Goal: Check status: Check status

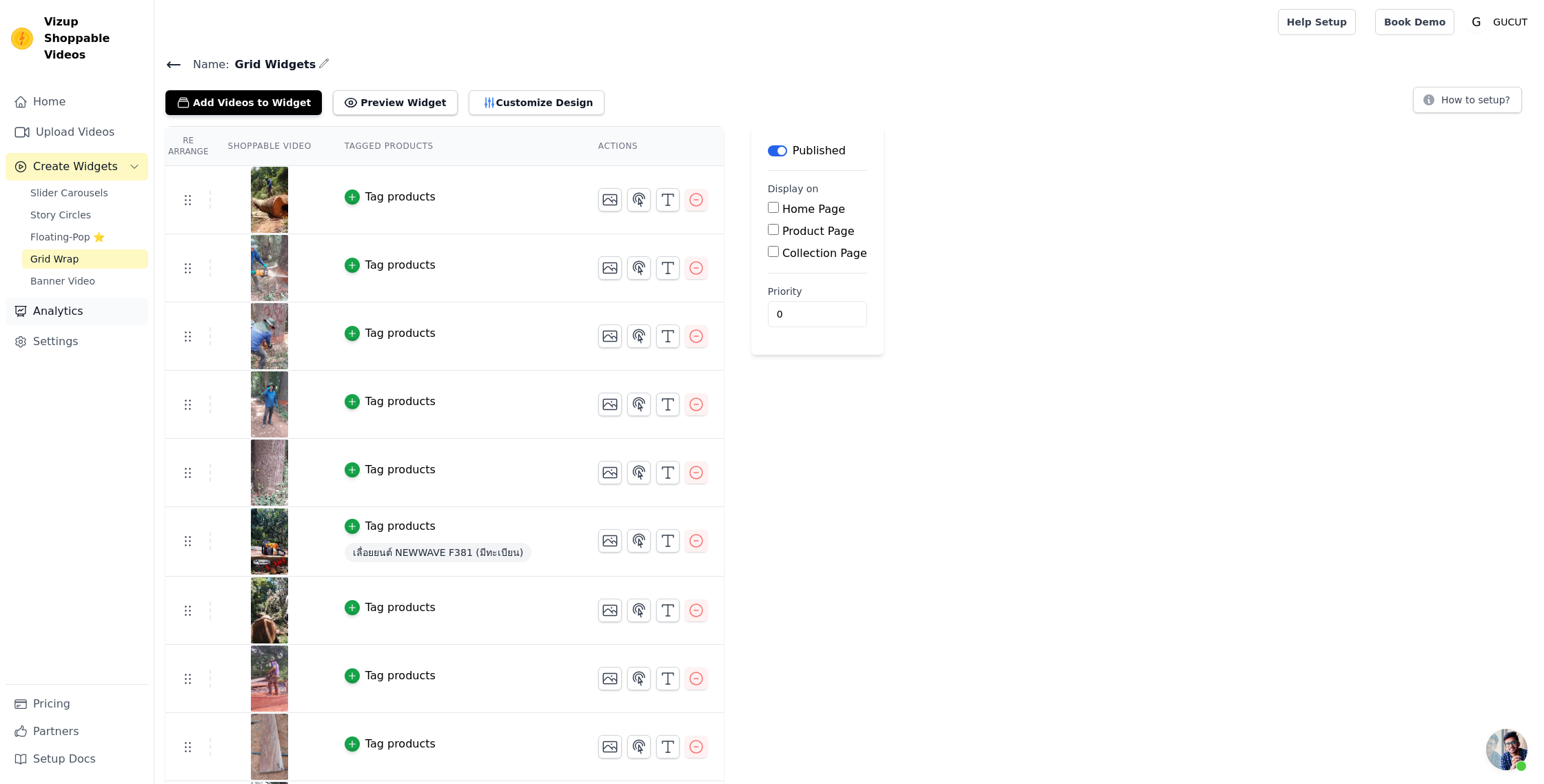
click at [45, 298] on link "Analytics" at bounding box center [77, 311] width 142 height 27
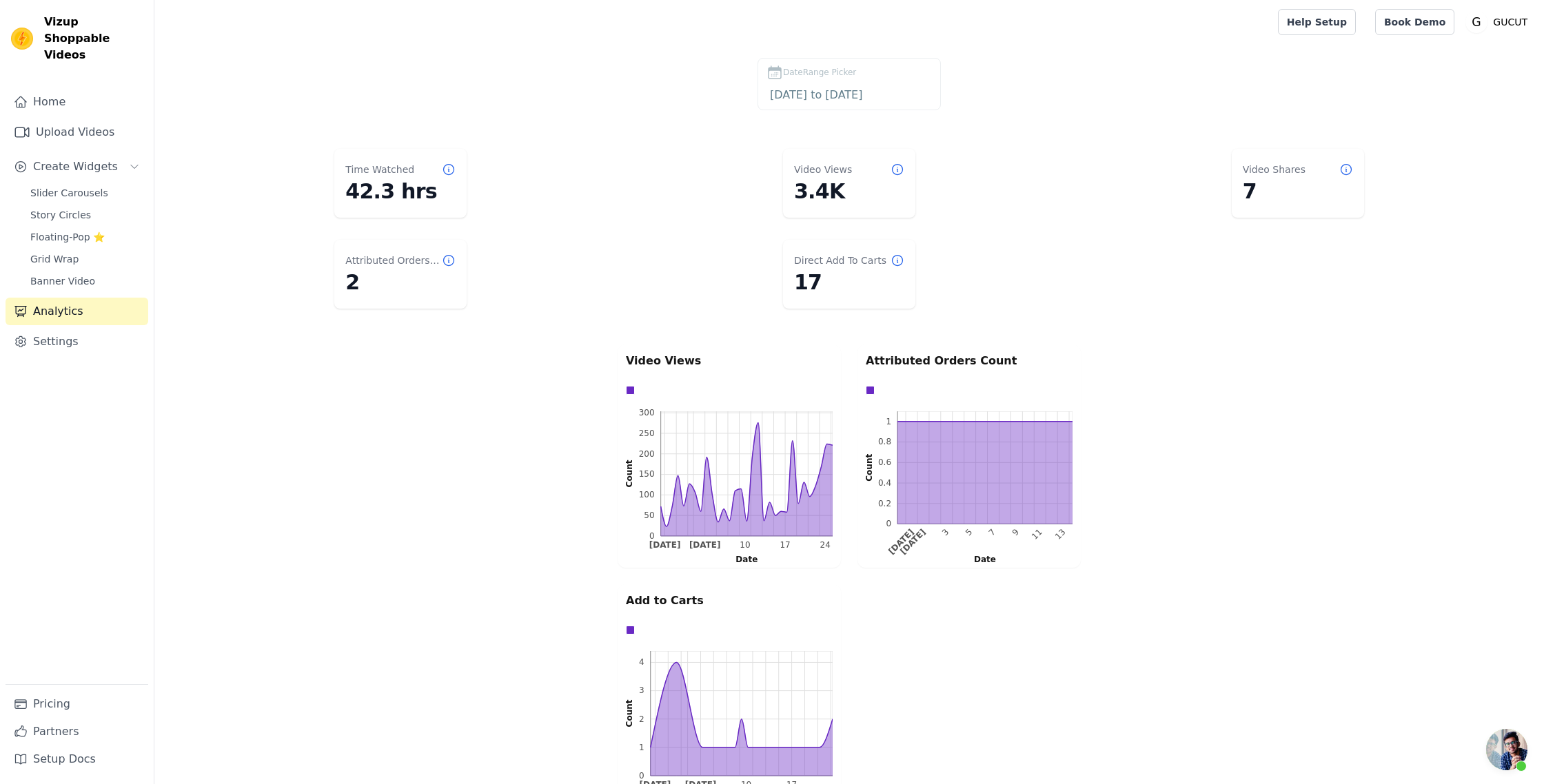
click at [831, 76] on span "DateRange Picker" at bounding box center [819, 72] width 73 height 12
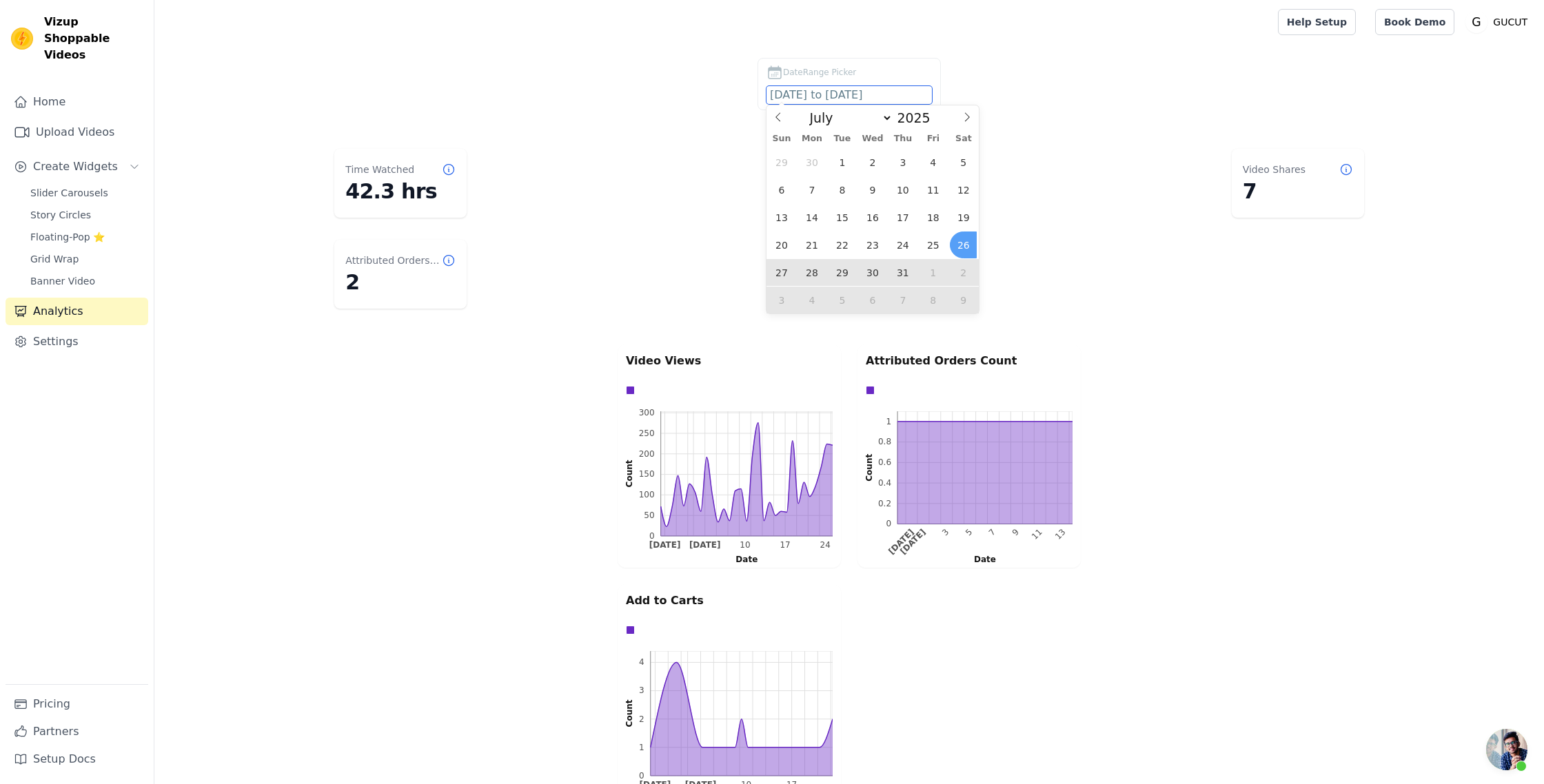
click at [845, 95] on input "[DATE] to [DATE]" at bounding box center [849, 95] width 165 height 18
click at [878, 123] on select "January February March April May June July August September October November De…" at bounding box center [847, 117] width 90 height 17
select select "7"
click at [807, 109] on select "January February March April May June July August September October November De…" at bounding box center [847, 117] width 90 height 17
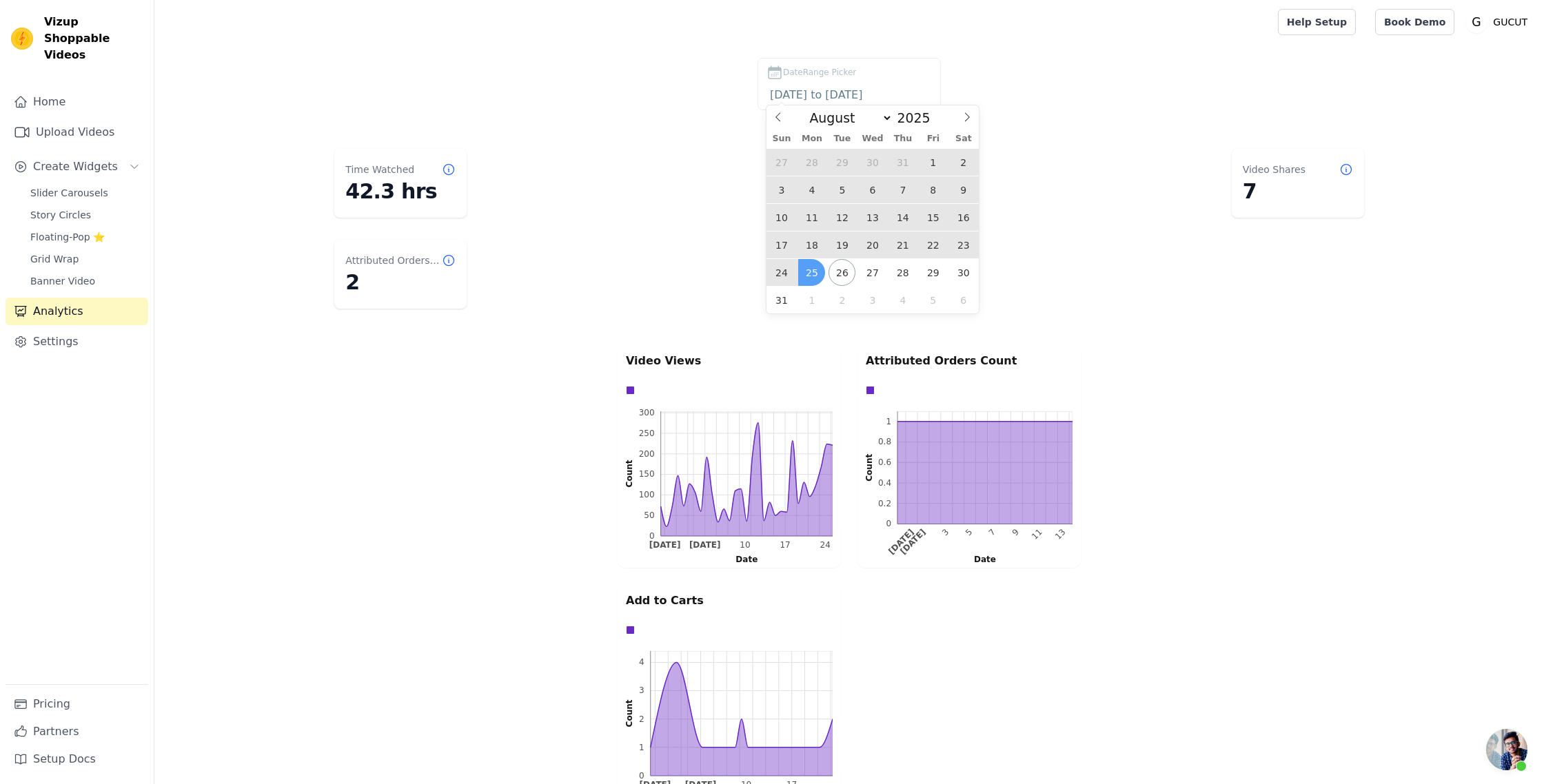
click at [807, 270] on span "25" at bounding box center [811, 272] width 27 height 27
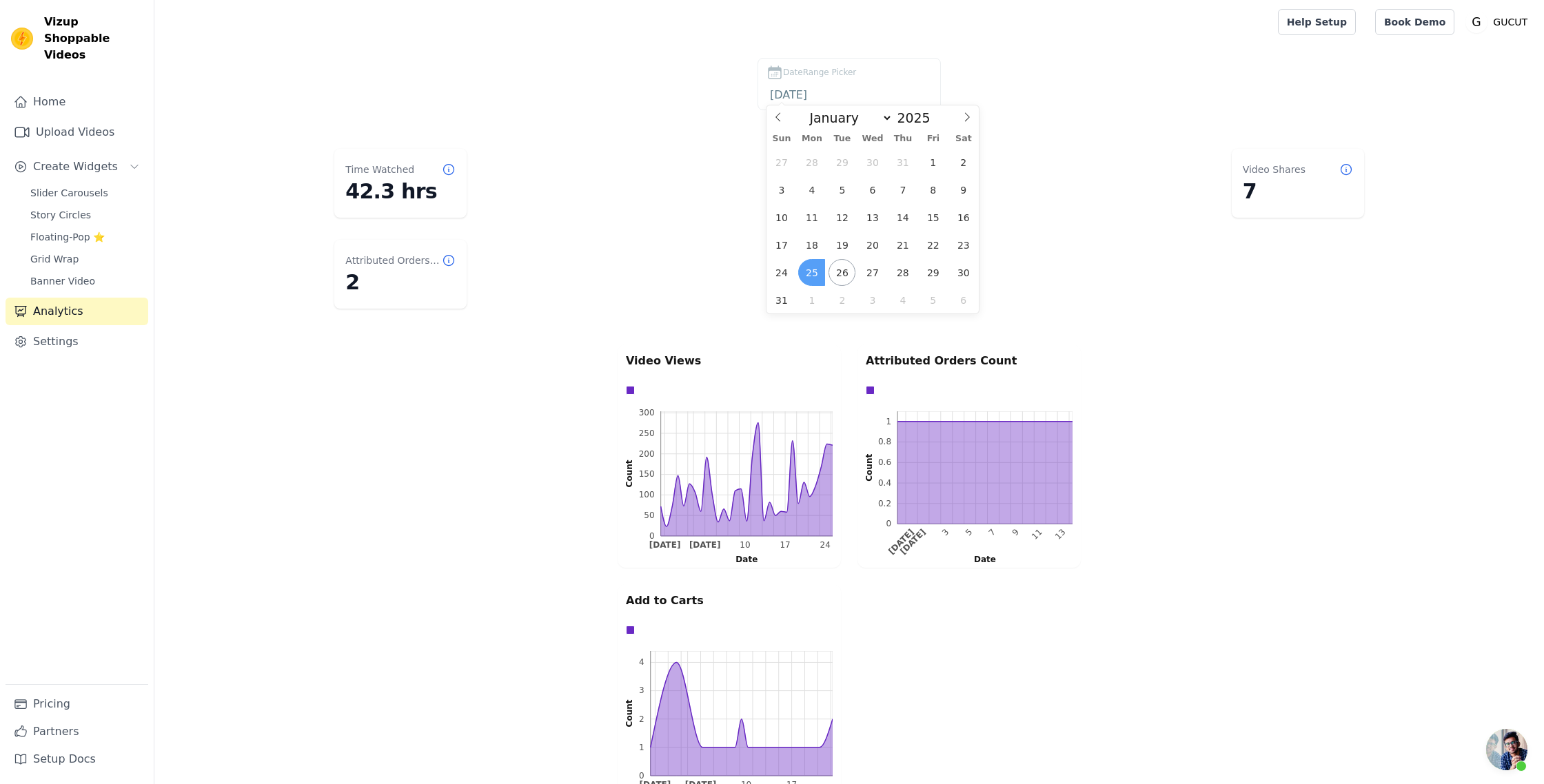
click at [807, 270] on span "25" at bounding box center [811, 272] width 27 height 27
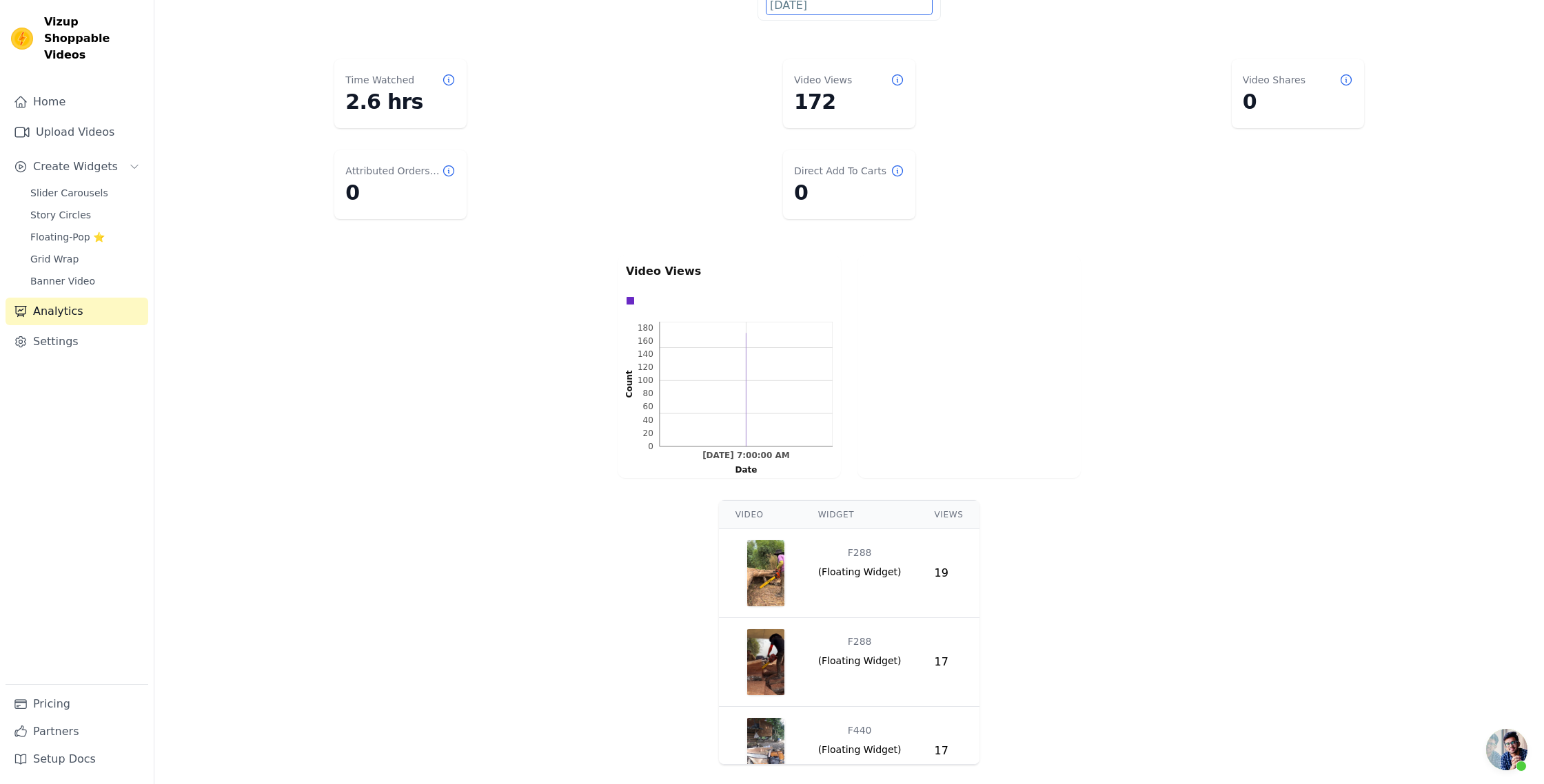
scroll to position [0, 0]
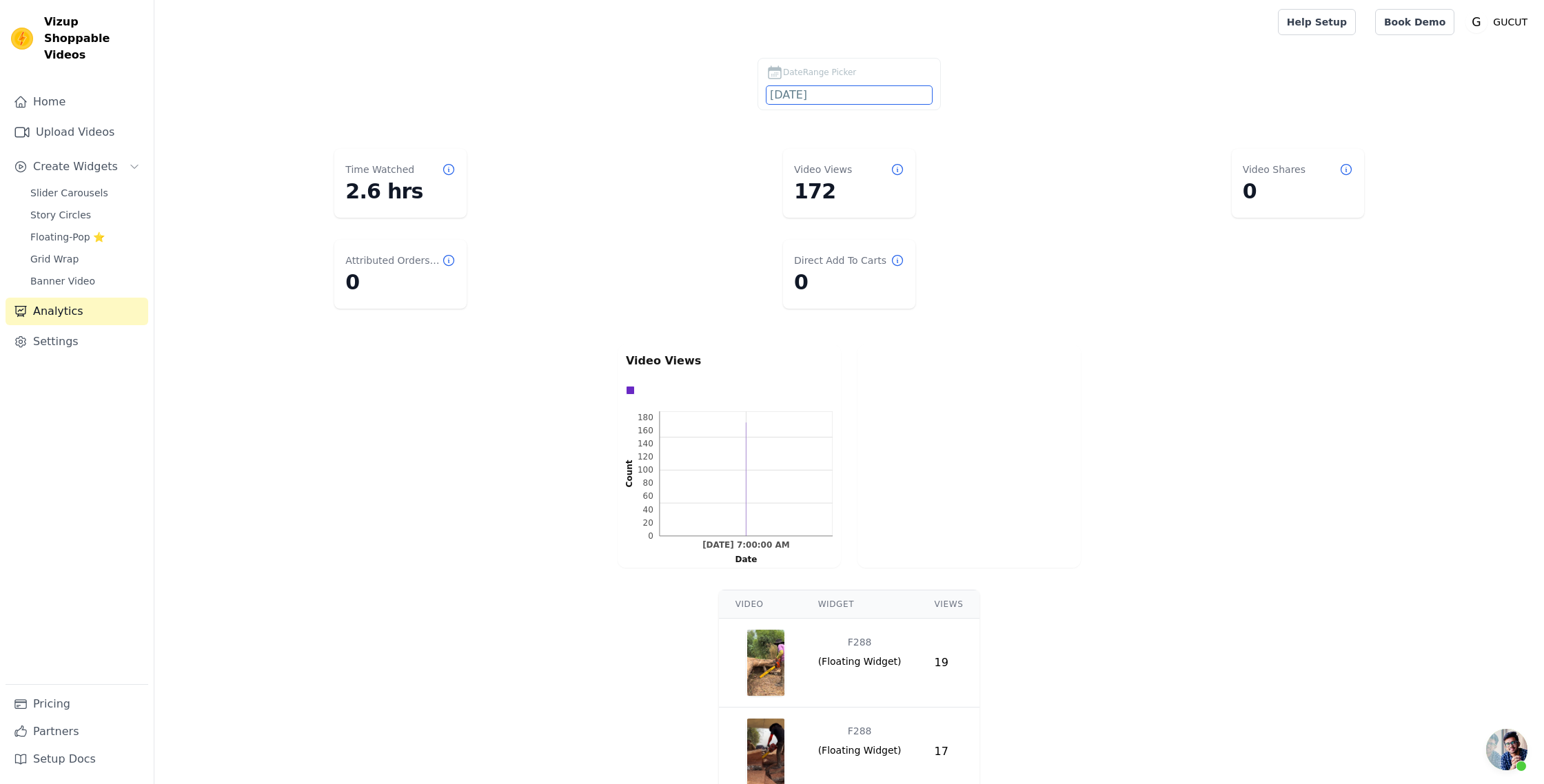
click at [817, 96] on input "2025-08-25" at bounding box center [849, 95] width 165 height 18
click at [777, 269] on span "24" at bounding box center [781, 272] width 27 height 27
click at [776, 270] on span "24" at bounding box center [781, 272] width 27 height 27
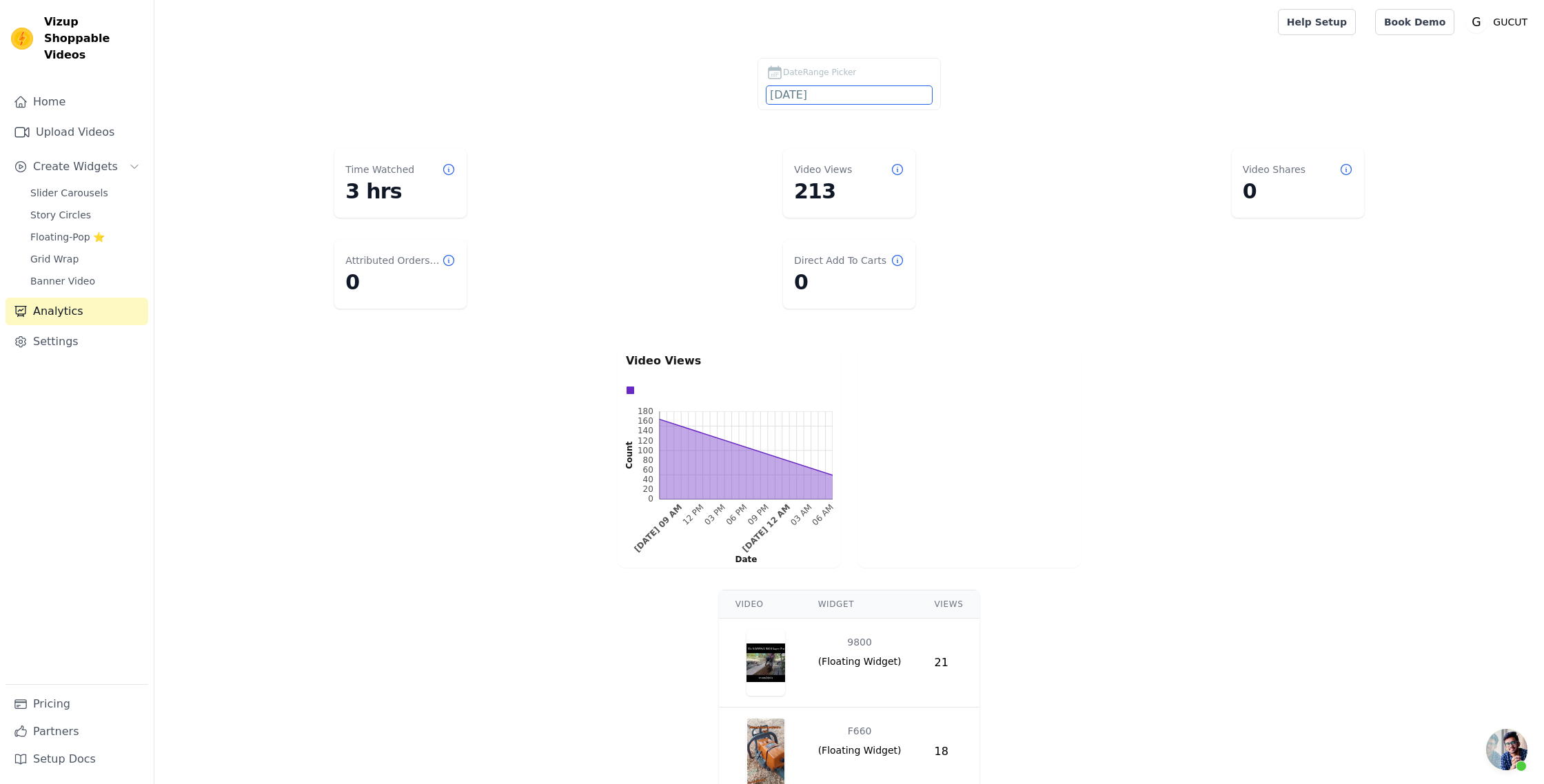
click at [804, 96] on input "2025-08-24" at bounding box center [849, 95] width 165 height 18
click at [957, 239] on span "23" at bounding box center [963, 245] width 27 height 27
type input "2025-08-23"
click at [957, 239] on span "23" at bounding box center [963, 245] width 27 height 27
